Goal: Information Seeking & Learning: Learn about a topic

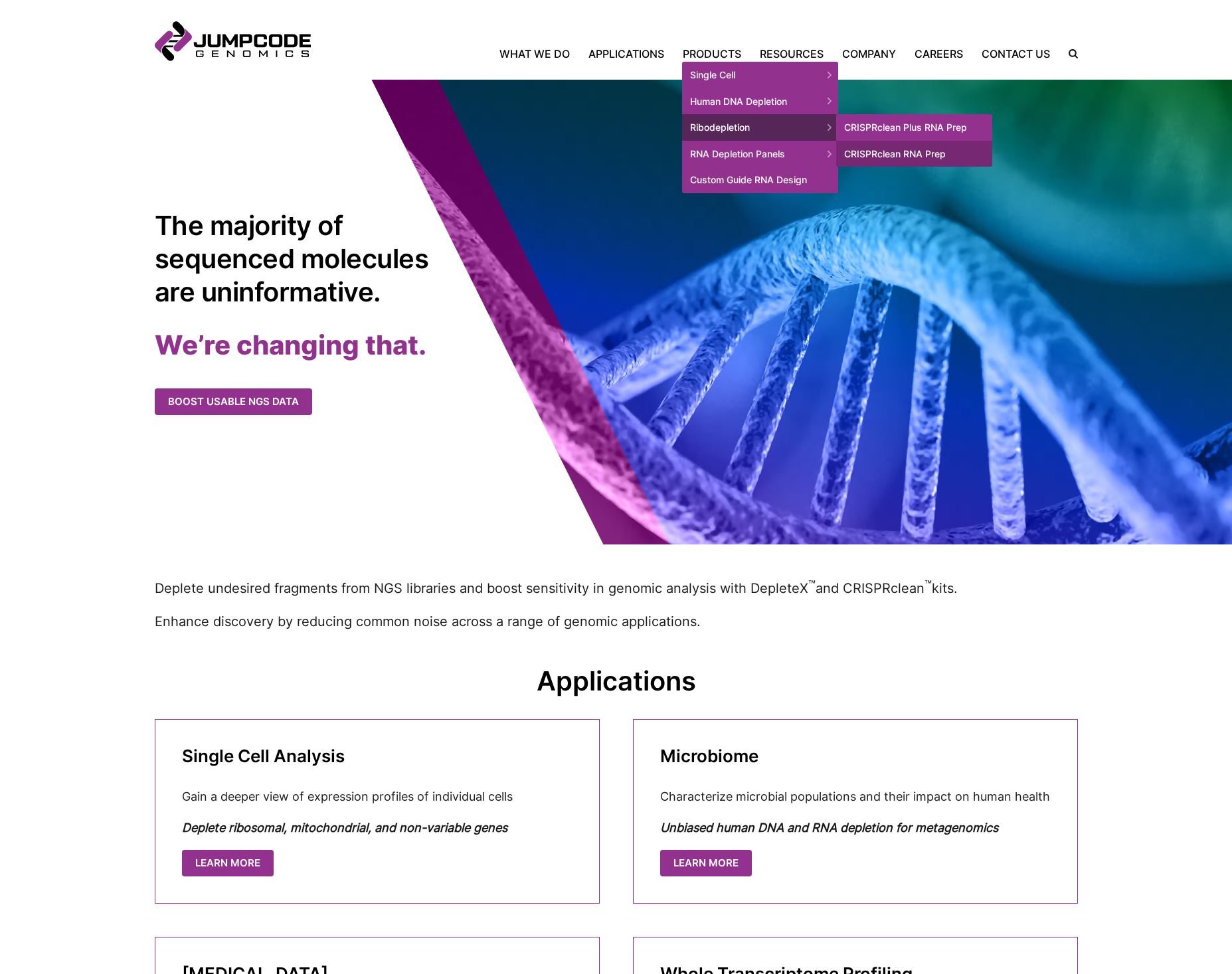
click at [874, 124] on link "CRISPRclean Plus RNA Prep" at bounding box center [914, 128] width 156 height 27
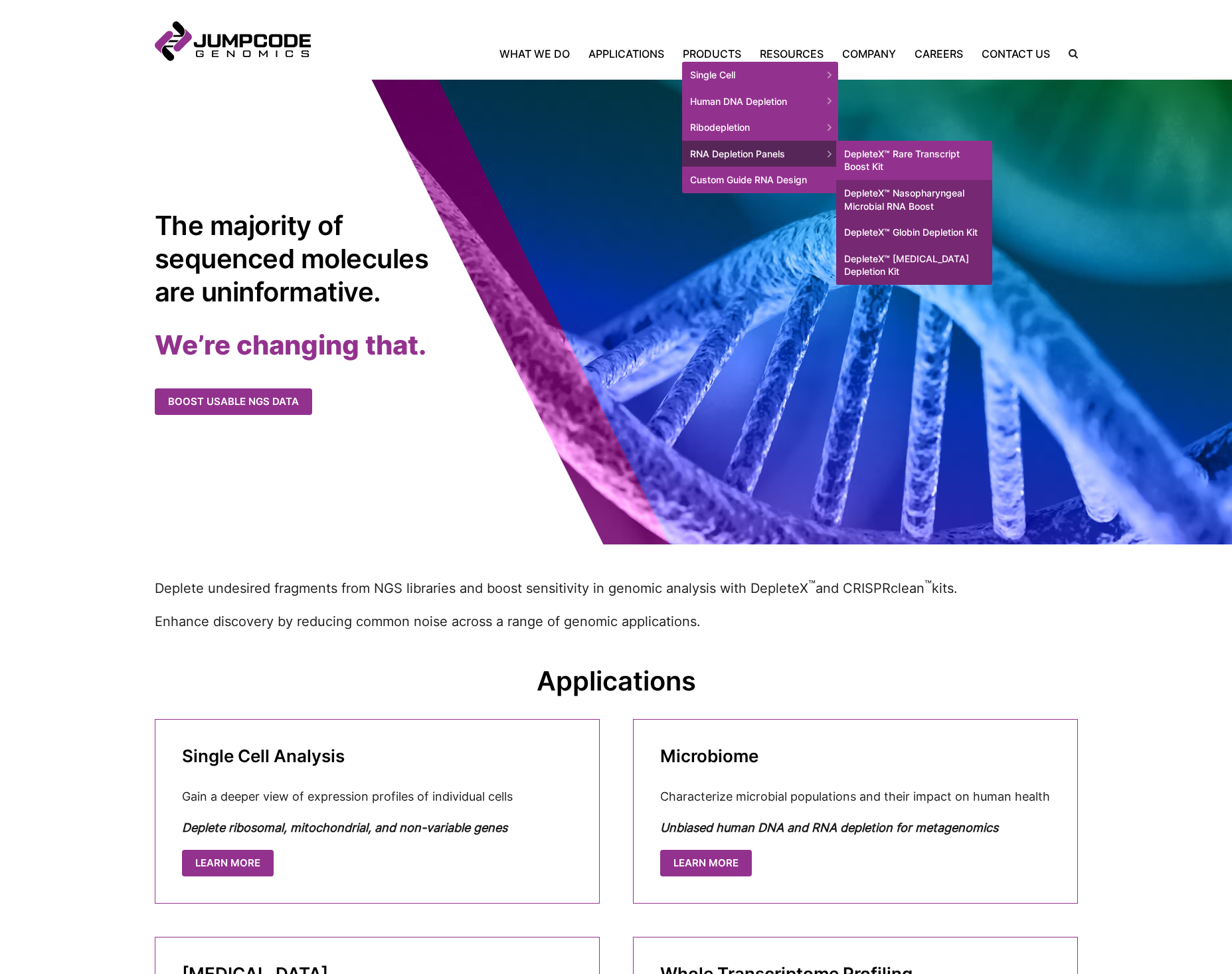
click at [949, 160] on link "DepleteX™ Rare Transcript Boost Kit" at bounding box center [914, 160] width 156 height 39
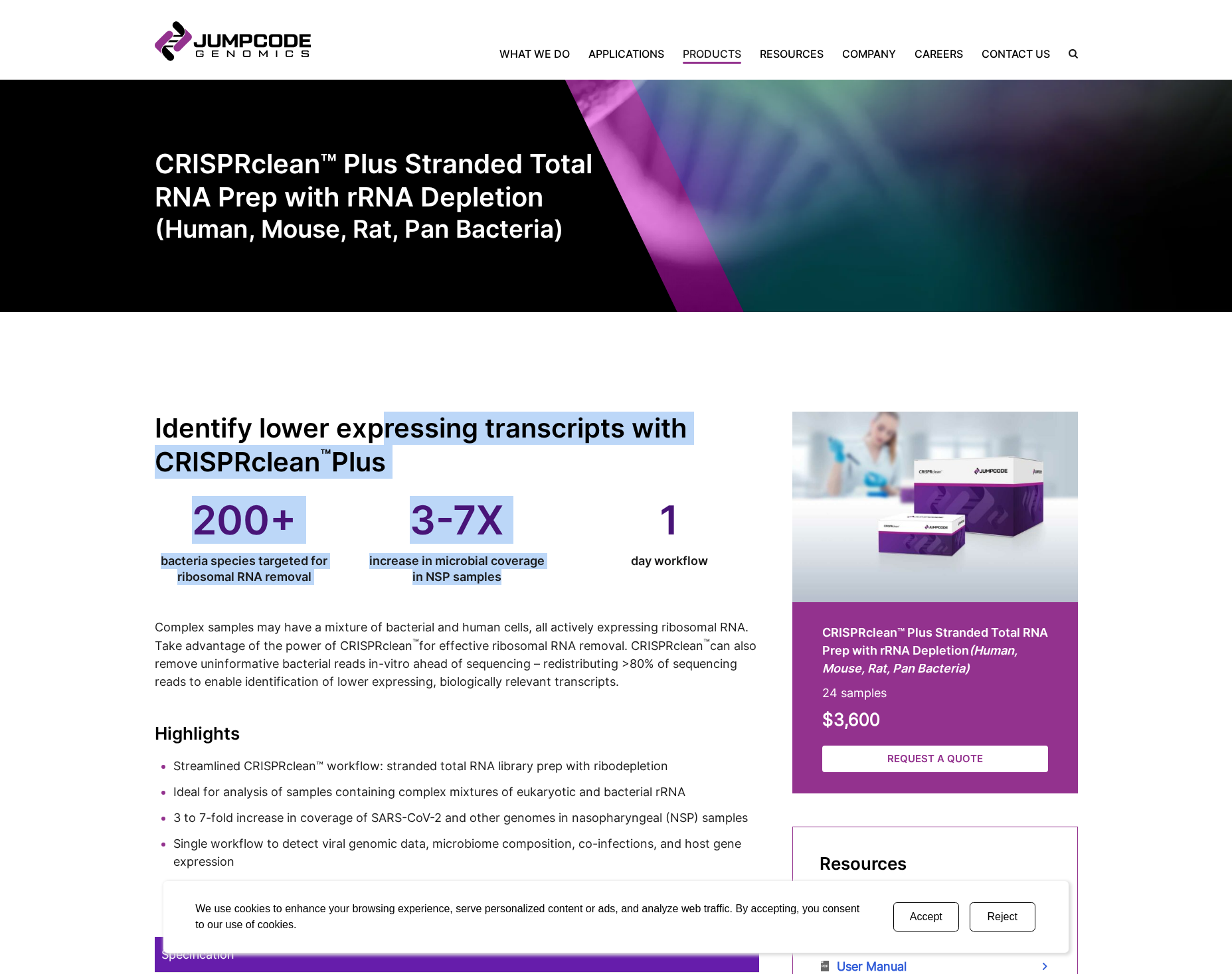
drag, startPoint x: 388, startPoint y: 419, endPoint x: 560, endPoint y: 571, distance: 229.5
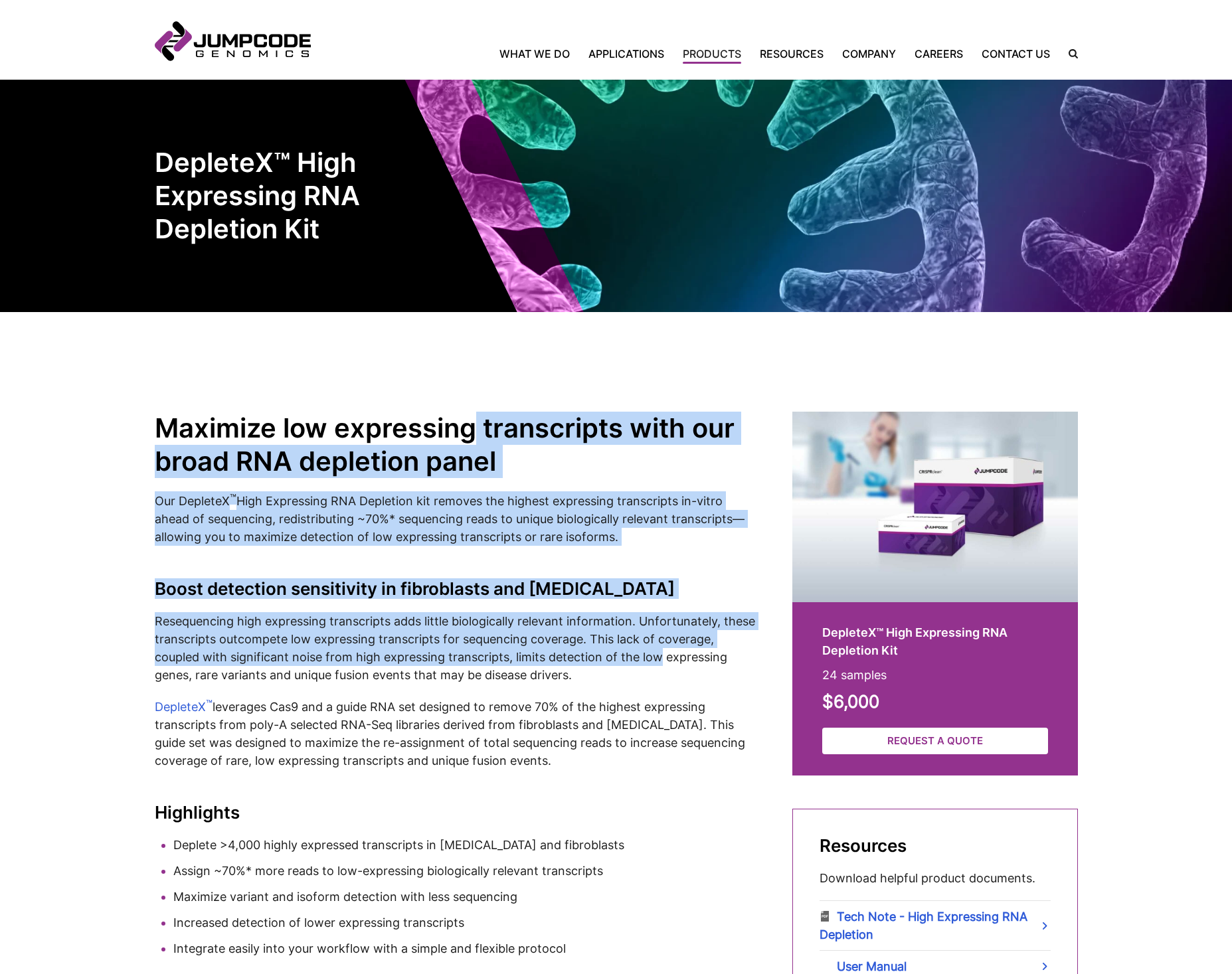
drag, startPoint x: 473, startPoint y: 416, endPoint x: 659, endPoint y: 657, distance: 304.4
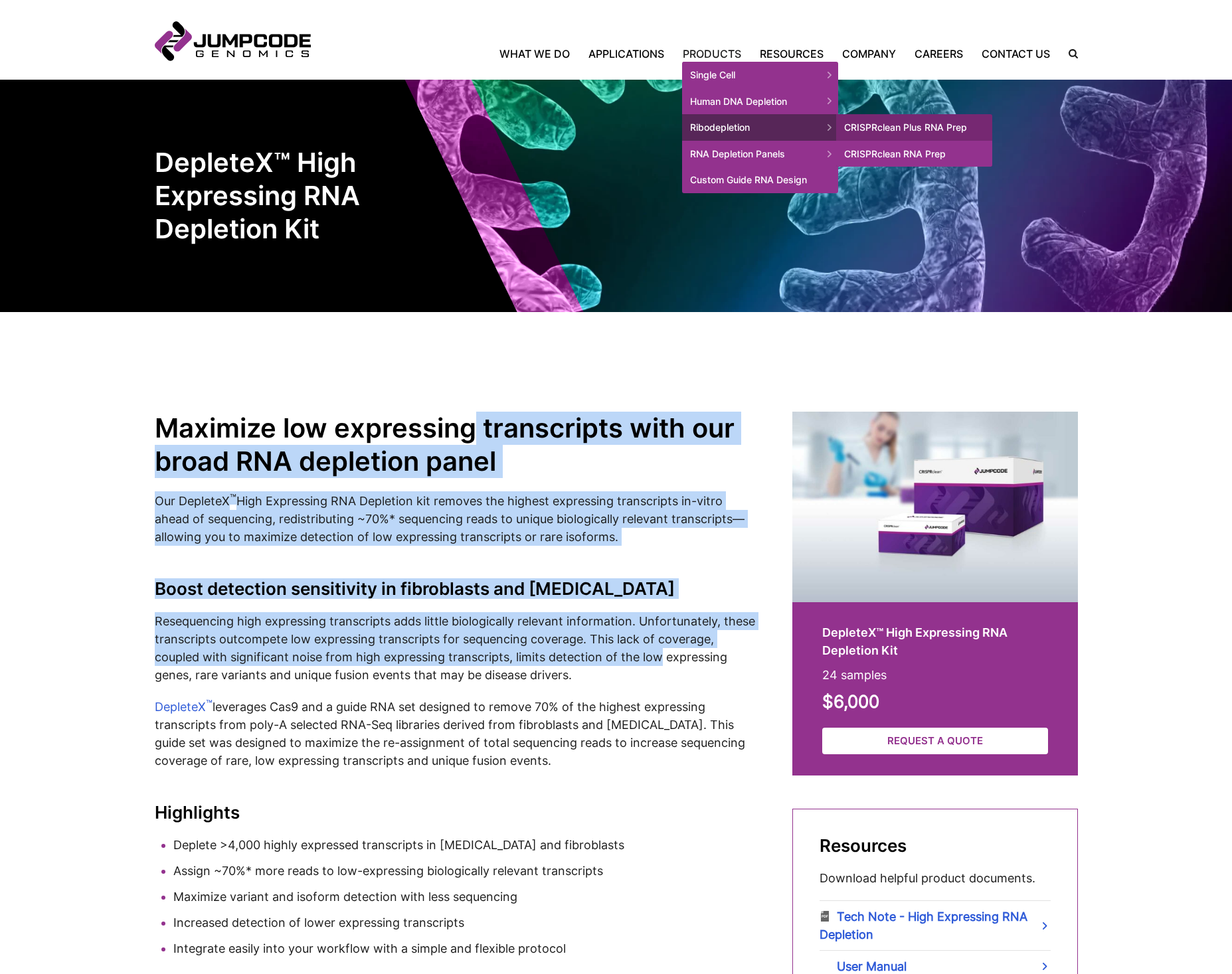
click at [874, 157] on link "CRISPRclean RNA Prep" at bounding box center [914, 154] width 156 height 27
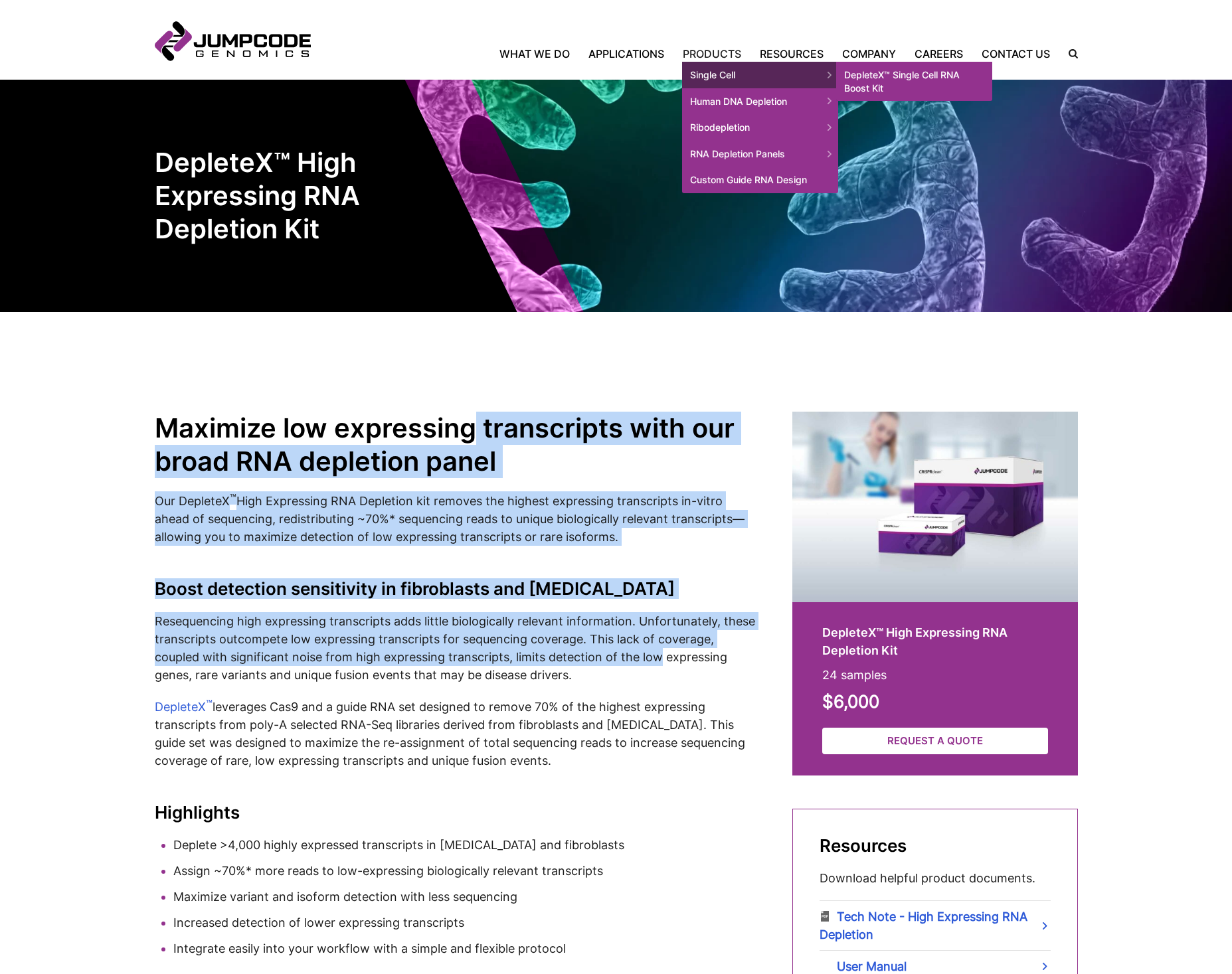
click at [900, 80] on link "DepleteX™ Single Cell RNA Boost Kit" at bounding box center [914, 81] width 156 height 39
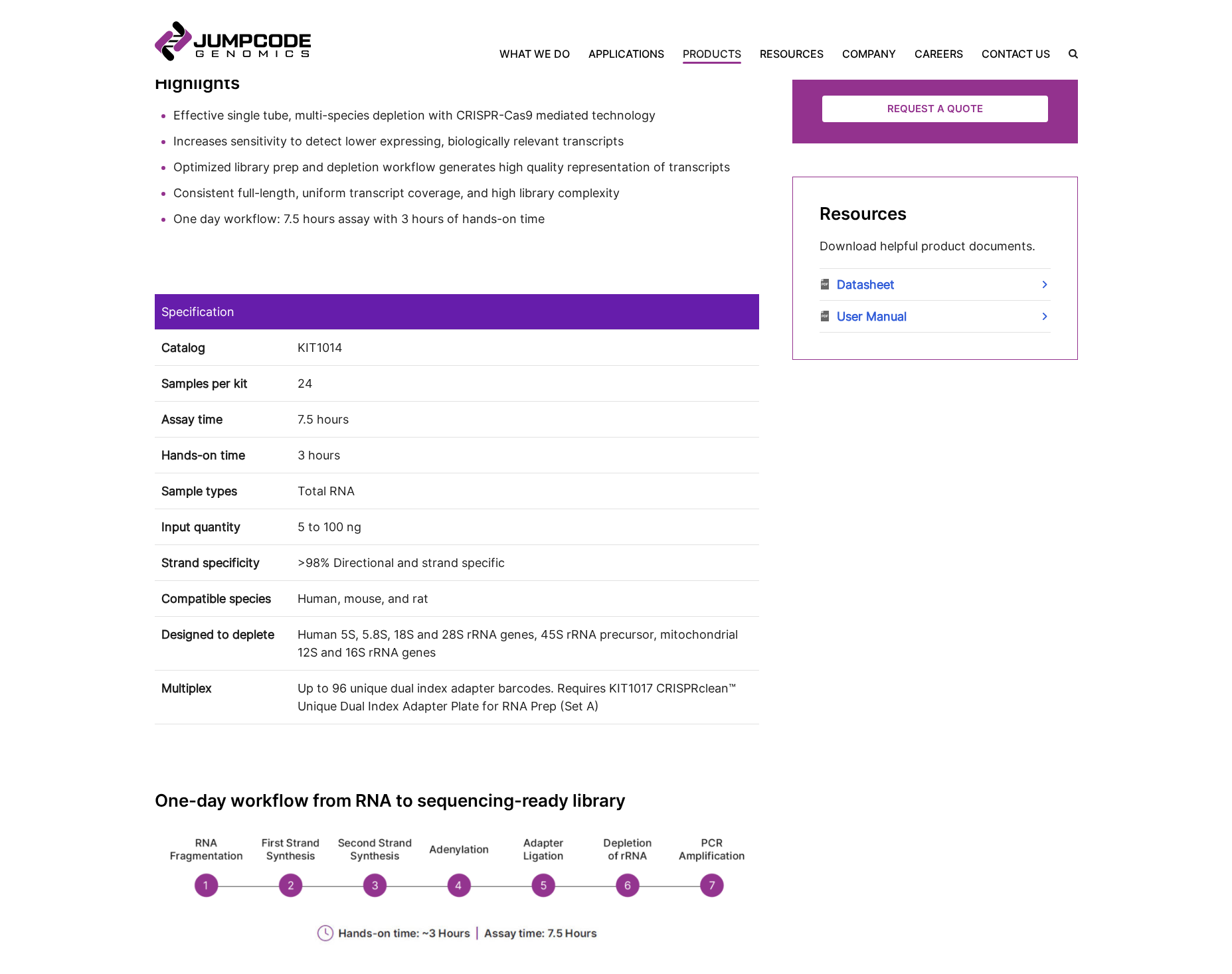
scroll to position [664, 0]
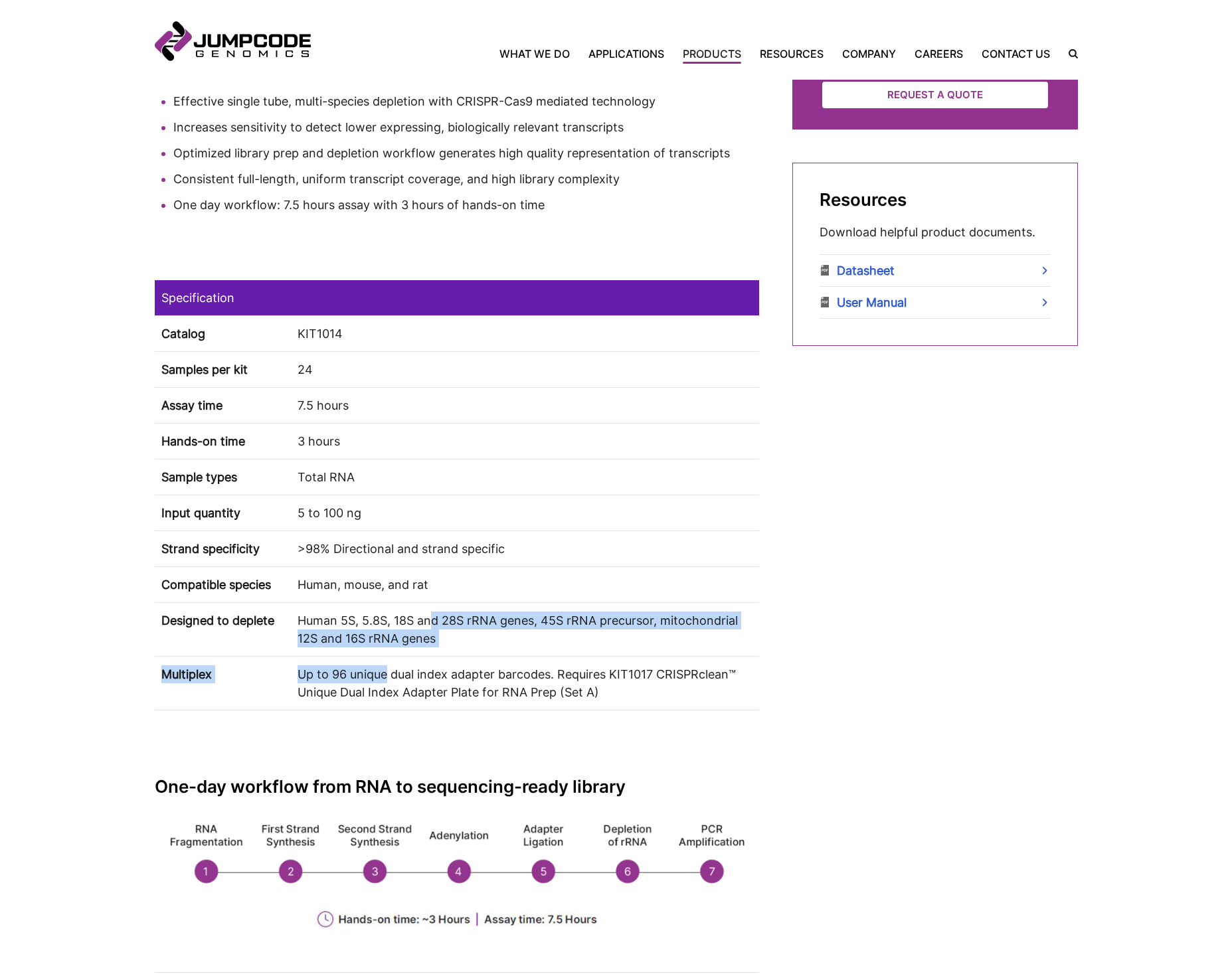
drag, startPoint x: 386, startPoint y: 657, endPoint x: 431, endPoint y: 618, distance: 59.5
click at [431, 618] on tbody "Catalog KIT1014 Samples per kit 24 Assay time 7.5 hours Hands-on time 3 hours S…" at bounding box center [457, 512] width 605 height 394
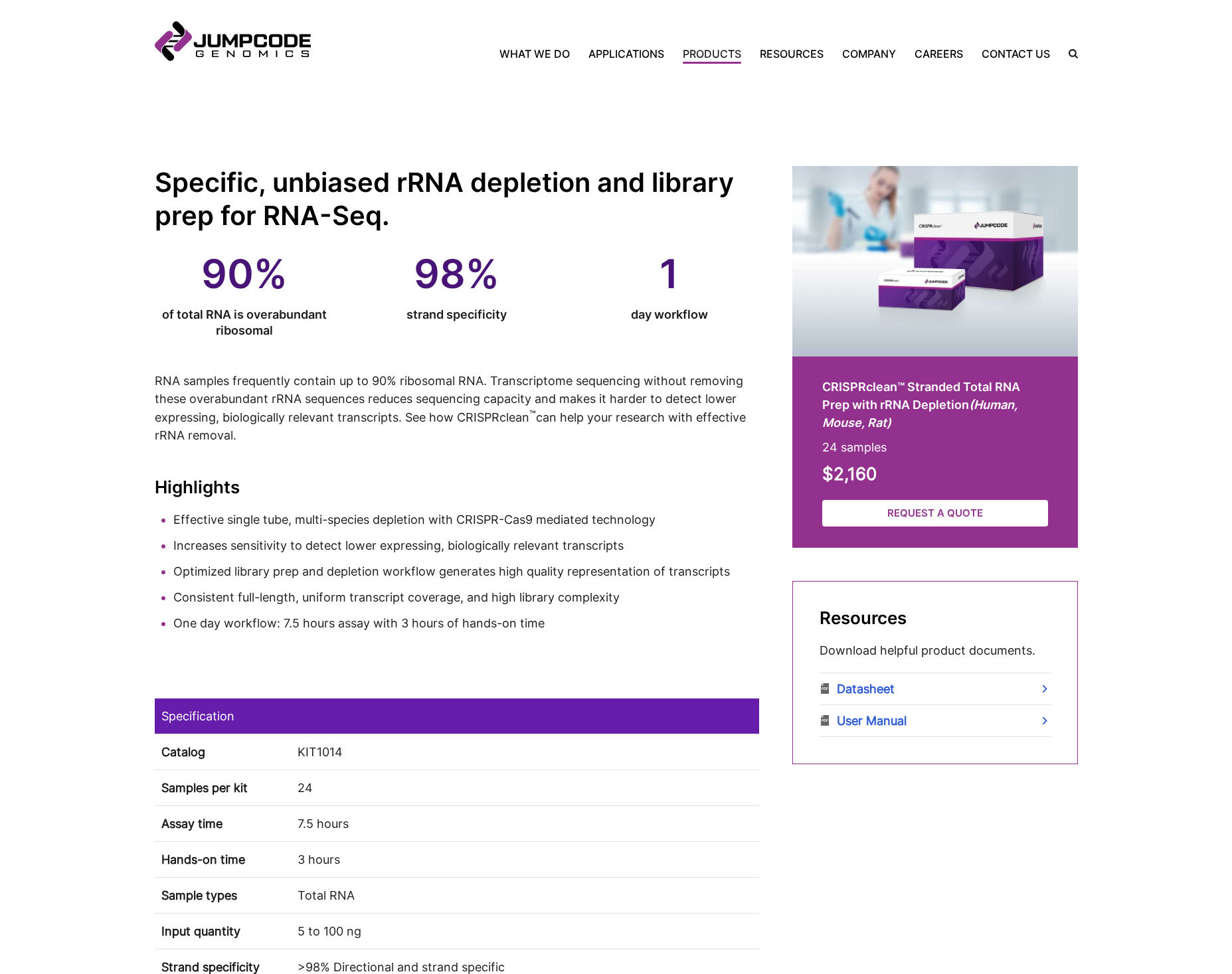
scroll to position [112, 0]
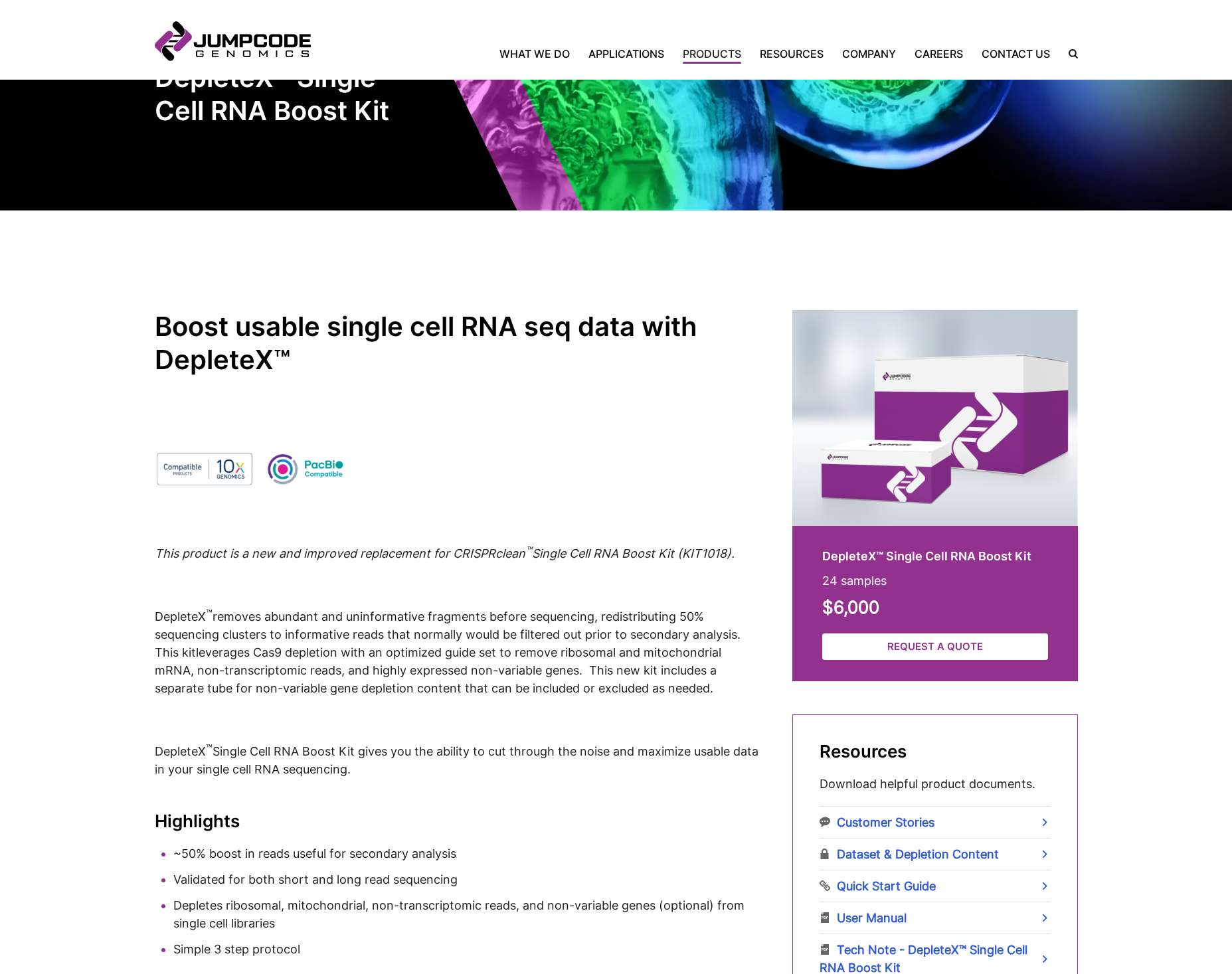
scroll to position [266, 0]
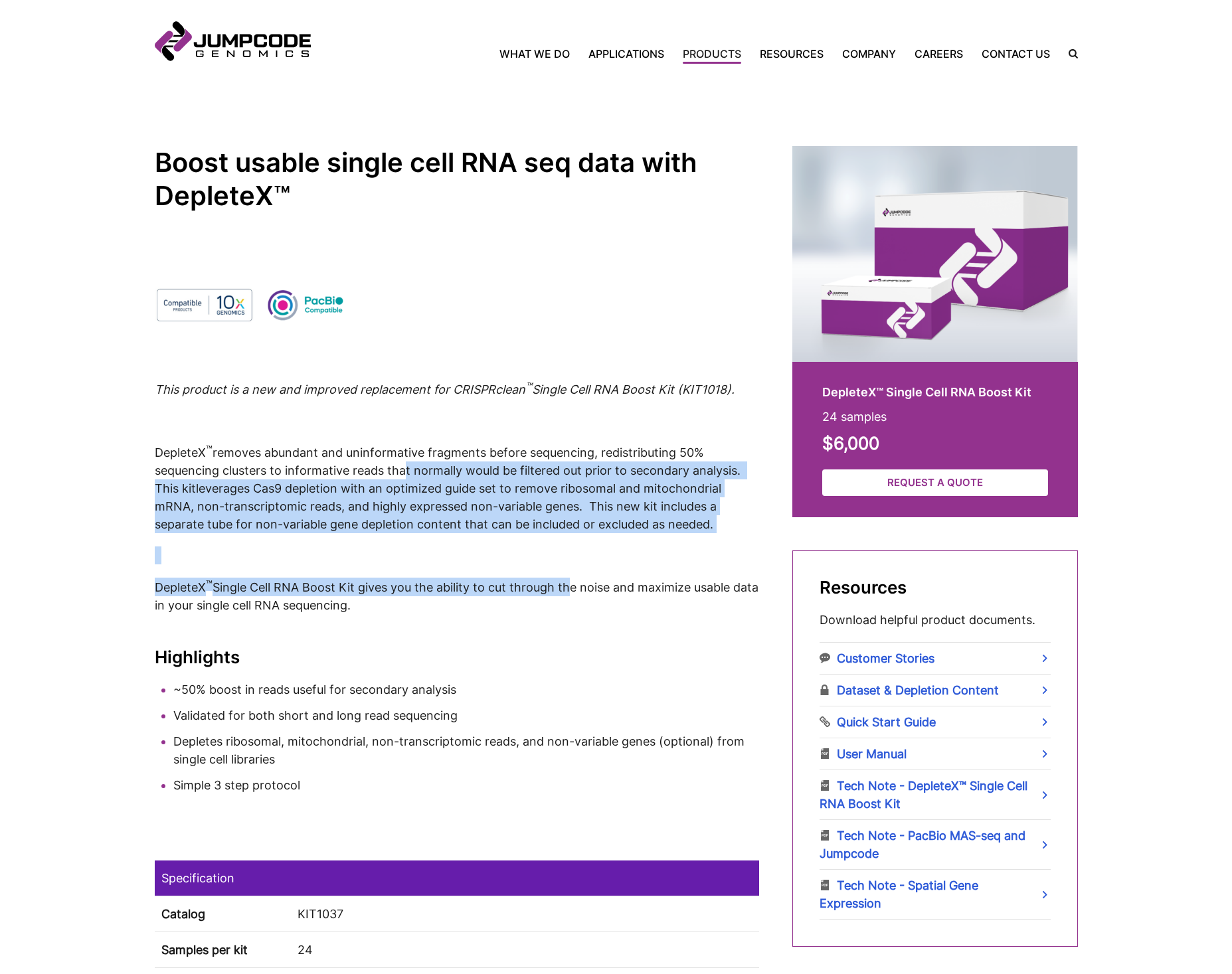
drag, startPoint x: 396, startPoint y: 474, endPoint x: 565, endPoint y: 578, distance: 198.4
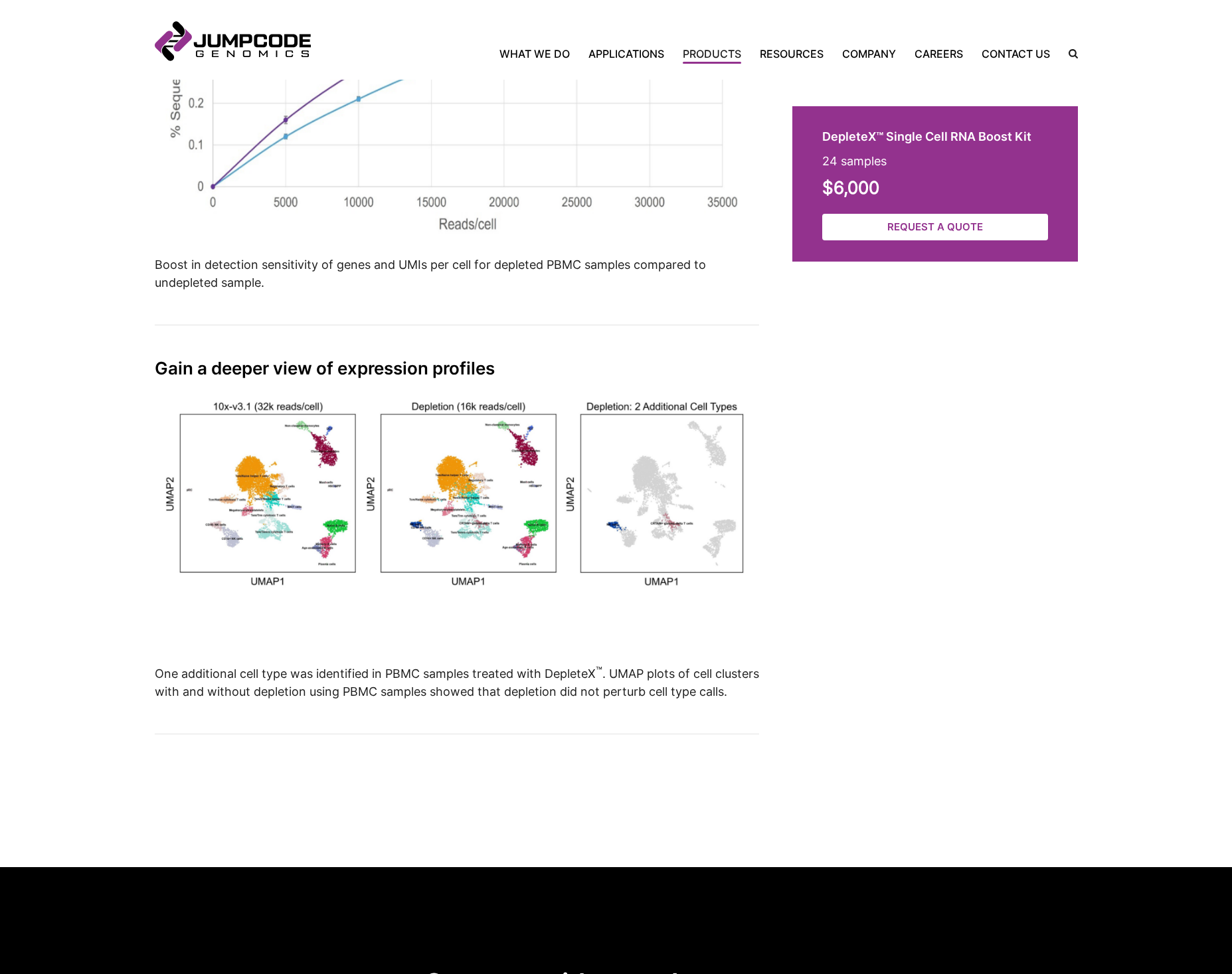
scroll to position [2788, 0]
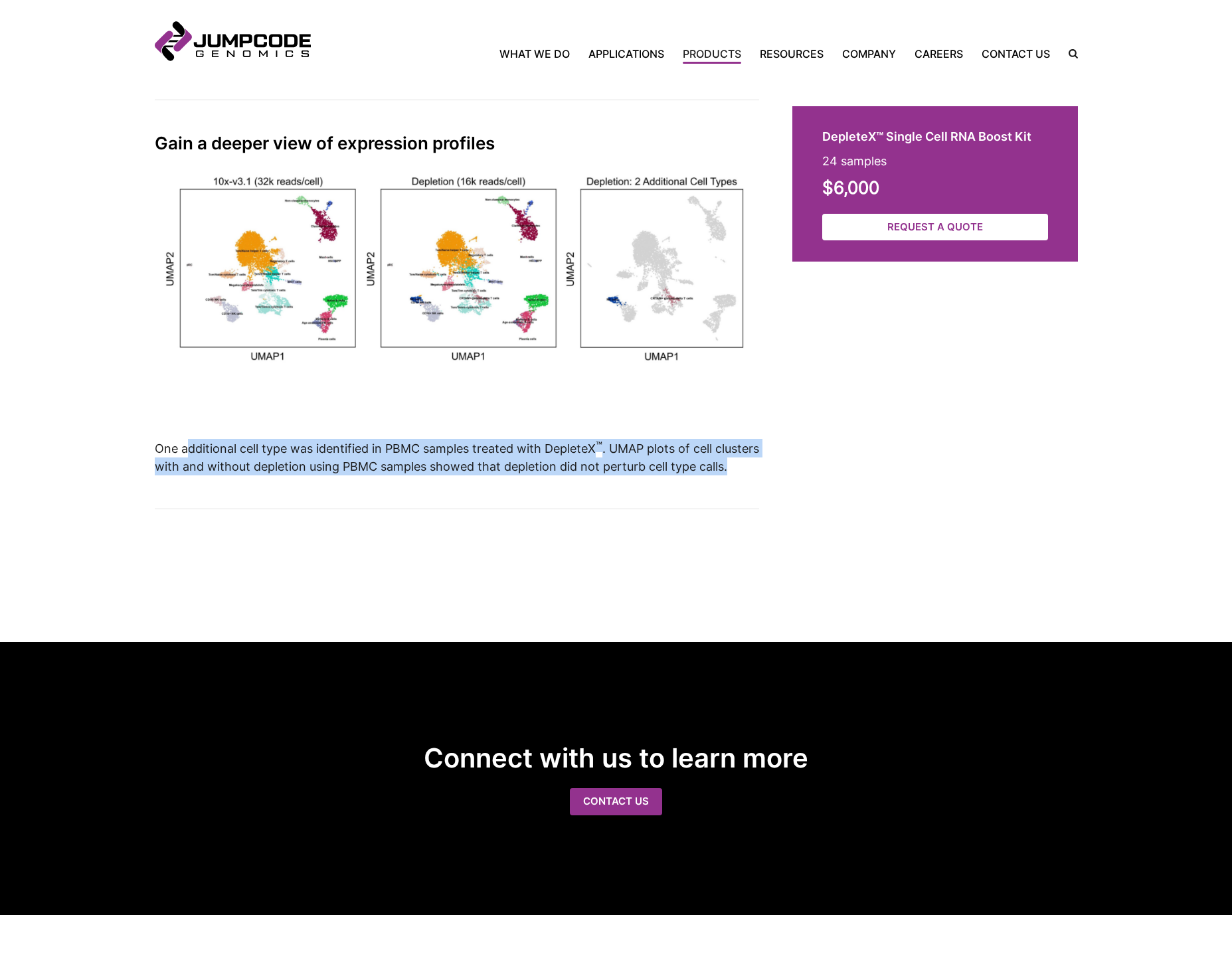
drag, startPoint x: 188, startPoint y: 446, endPoint x: 386, endPoint y: 479, distance: 200.7
click at [386, 475] on p "One additional cell type was identified in PBMC samples treated with DepleteX ™…" at bounding box center [457, 457] width 605 height 36
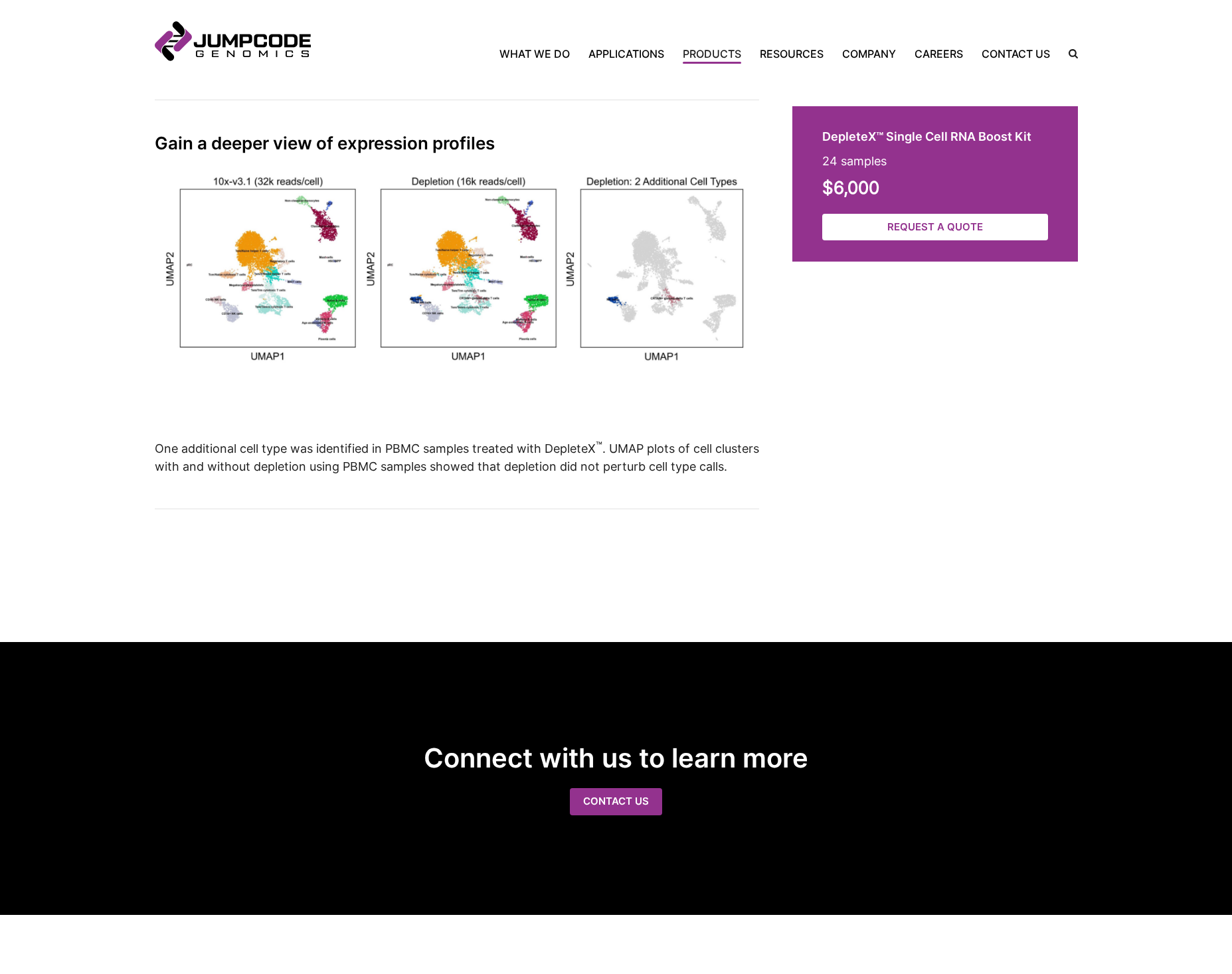
drag, startPoint x: 386, startPoint y: 479, endPoint x: 380, endPoint y: 517, distance: 38.5
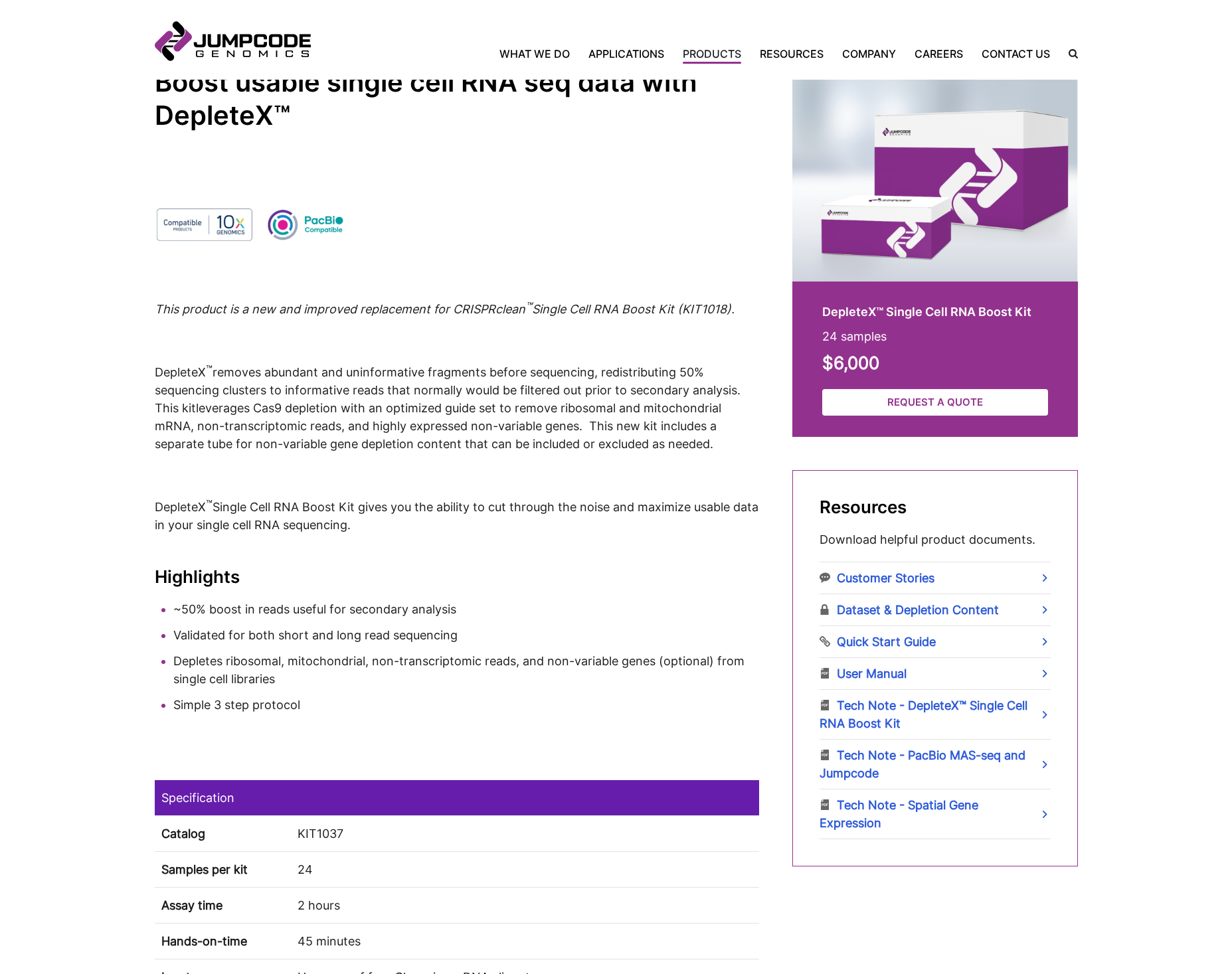
scroll to position [332, 0]
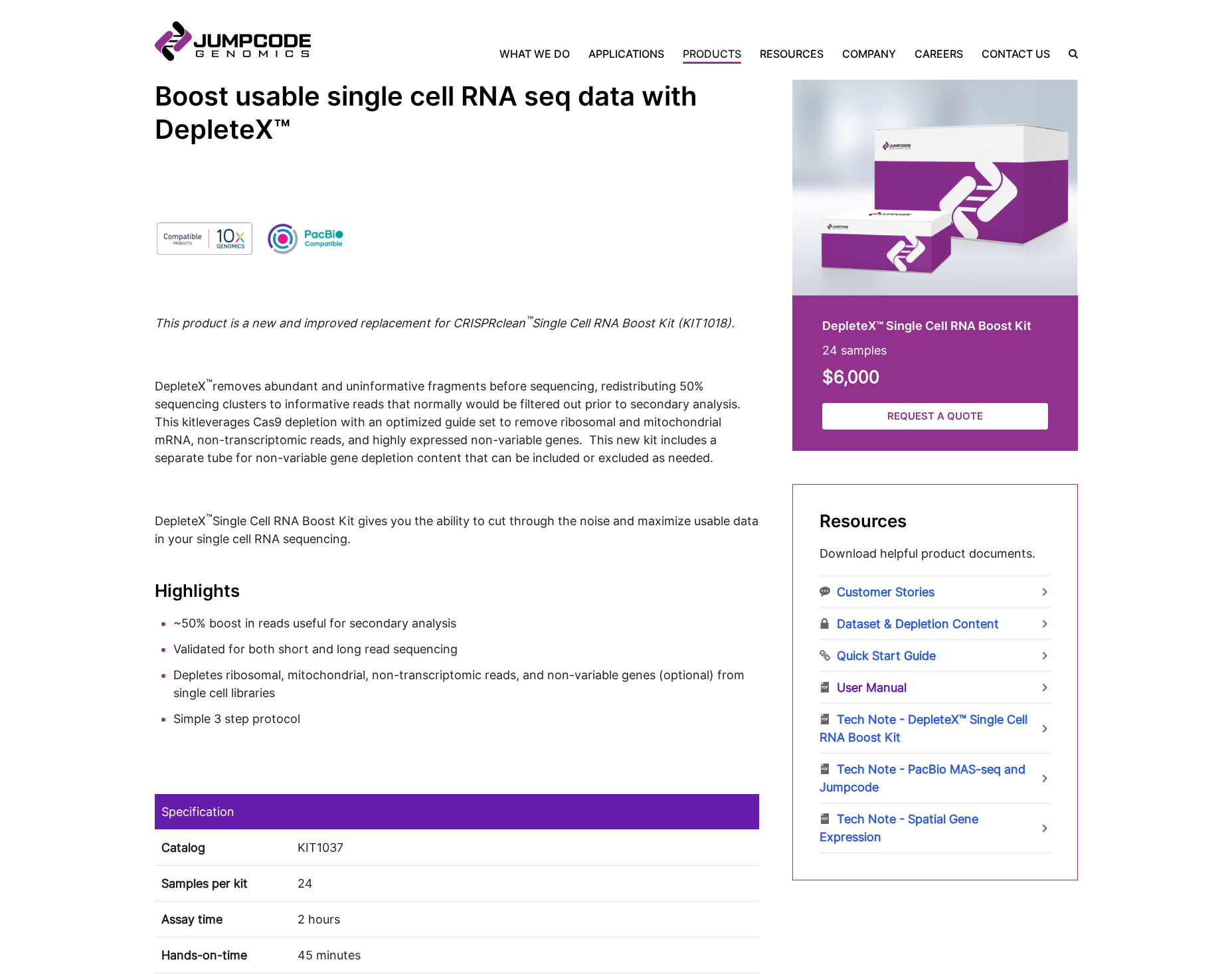
click at [865, 691] on link "User Manual" at bounding box center [935, 687] width 231 height 31
